Goal: Task Accomplishment & Management: Use online tool/utility

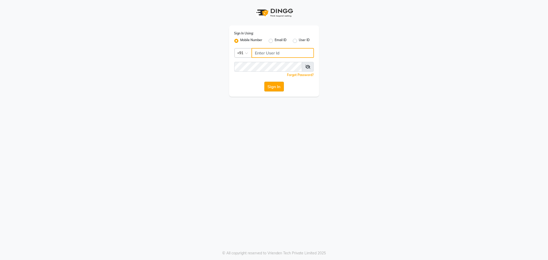
type input "8100331223"
click at [276, 88] on button "Sign In" at bounding box center [274, 87] width 20 height 10
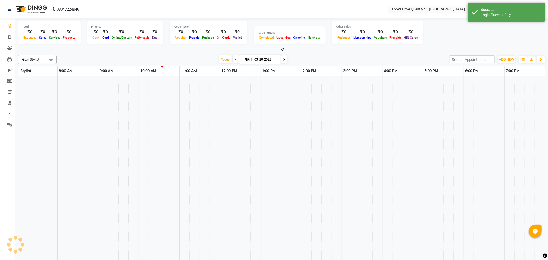
select select "en"
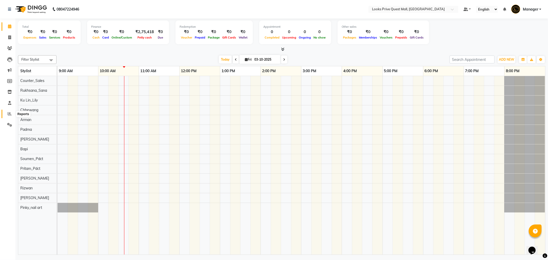
click at [11, 113] on span at bounding box center [9, 114] width 9 height 6
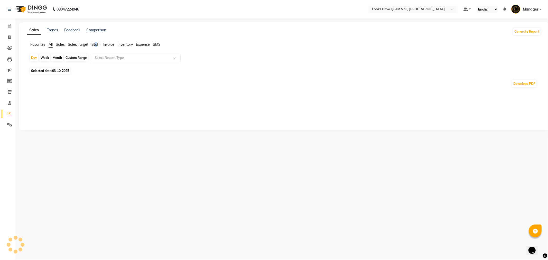
drag, startPoint x: 96, startPoint y: 44, endPoint x: 100, endPoint y: 47, distance: 5.5
click at [97, 44] on span "Staff" at bounding box center [95, 44] width 8 height 5
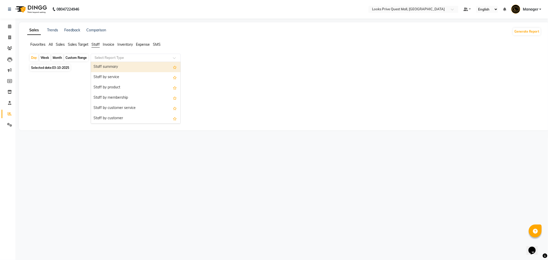
click at [111, 58] on input "text" at bounding box center [130, 57] width 74 height 5
click at [102, 80] on div "Staff by service" at bounding box center [135, 77] width 89 height 10
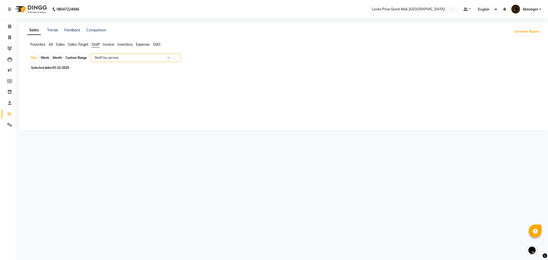
click at [68, 66] on span "03-10-2025" at bounding box center [60, 68] width 17 height 4
select select "10"
select select "2025"
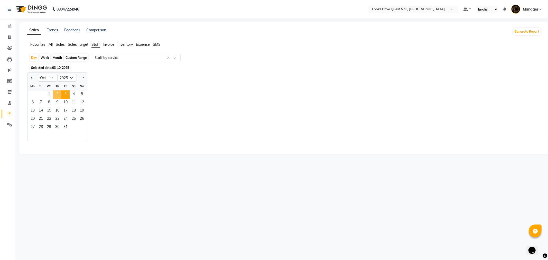
click at [59, 92] on span "2" at bounding box center [57, 94] width 8 height 8
select select "full_report"
select select "pdf"
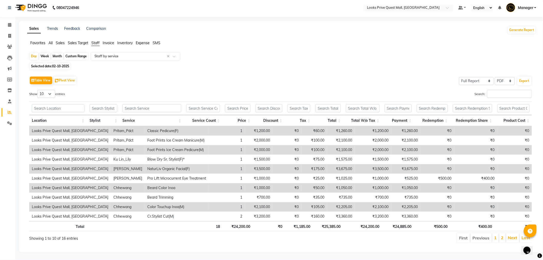
scroll to position [6, 0]
click at [491, 90] on input "Search:" at bounding box center [509, 94] width 45 height 8
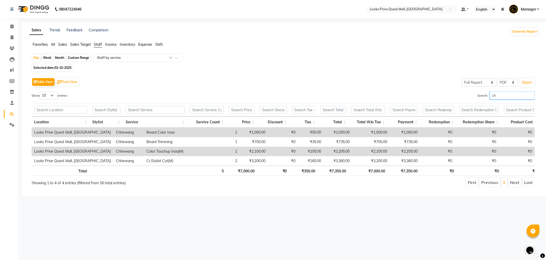
scroll to position [0, 0]
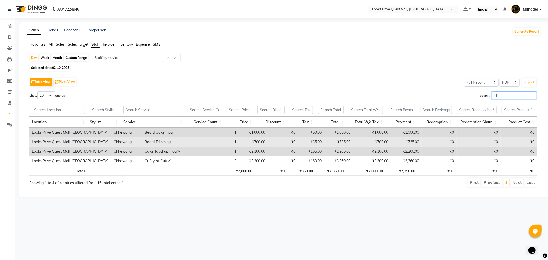
type input "c"
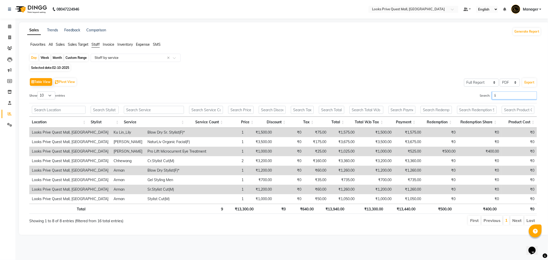
type input "l"
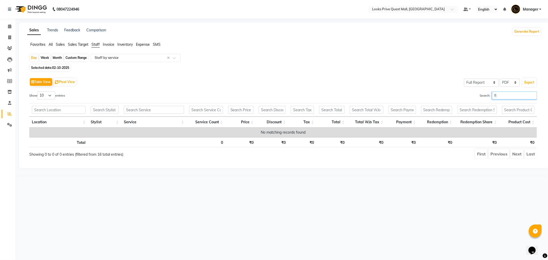
type input "f"
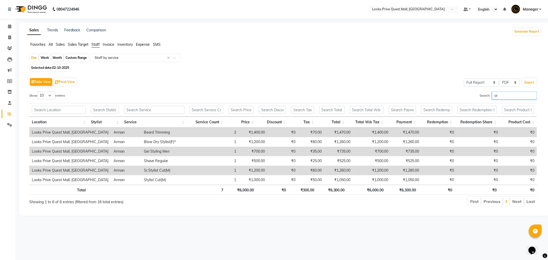
type input "a"
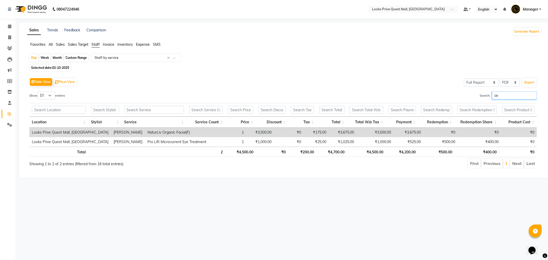
type input "d"
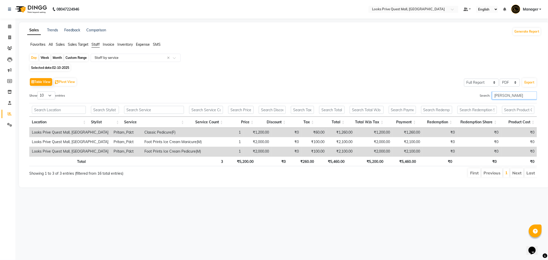
type input "prita"
click at [107, 59] on input "text" at bounding box center [130, 57] width 74 height 5
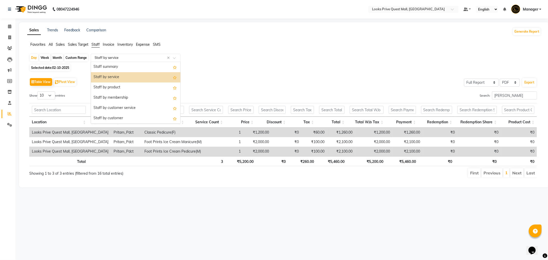
click at [111, 74] on div "Staff by service" at bounding box center [135, 77] width 89 height 10
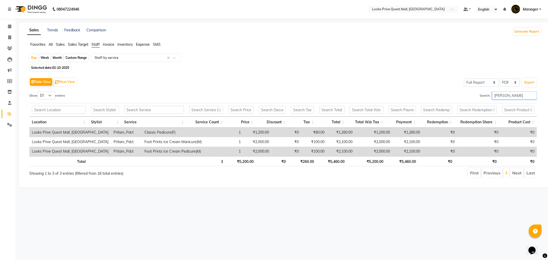
drag, startPoint x: 513, startPoint y: 97, endPoint x: 372, endPoint y: 95, distance: 141.5
click at [372, 95] on div "Search: prita" at bounding box center [412, 96] width 250 height 10
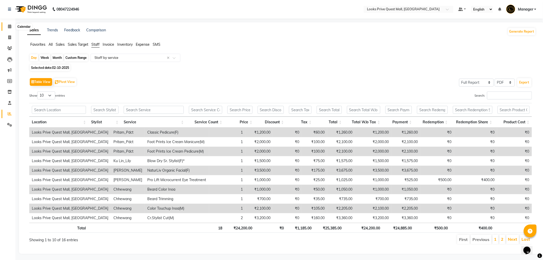
click at [12, 24] on span at bounding box center [9, 27] width 9 height 6
